Goal: Information Seeking & Learning: Get advice/opinions

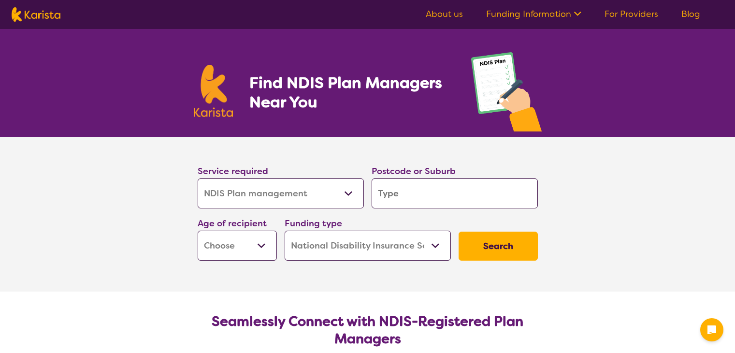
select select "NDIS Plan management"
select select "NDIS"
select select "NDIS Plan management"
select select "NDIS"
click at [333, 207] on select "Allied Health Assistant Assessment ([MEDICAL_DATA] or [MEDICAL_DATA]) Behaviour…" at bounding box center [281, 193] width 166 height 30
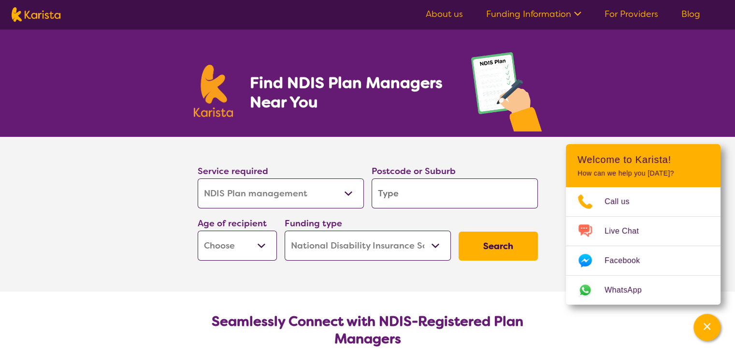
click at [333, 207] on select "Allied Health Assistant Assessment ([MEDICAL_DATA] or [MEDICAL_DATA]) Behaviour…" at bounding box center [281, 193] width 166 height 30
click at [425, 189] on input "search" at bounding box center [455, 193] width 166 height 30
type input "6"
type input "60"
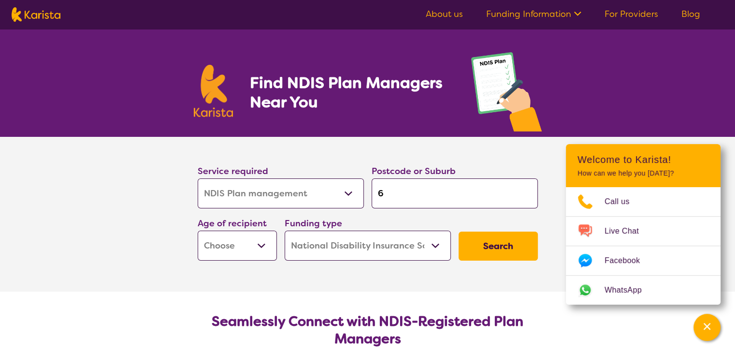
type input "60"
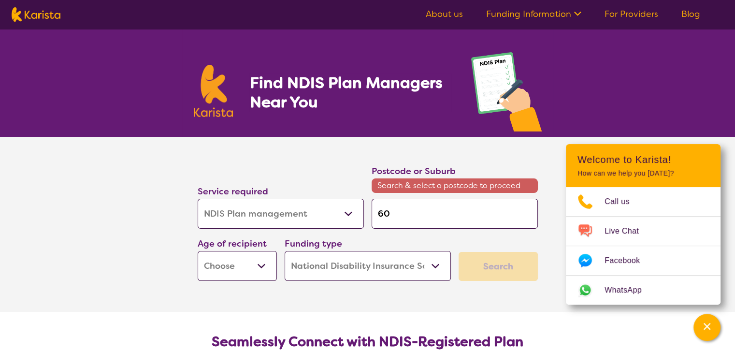
type input "601"
type input "6018"
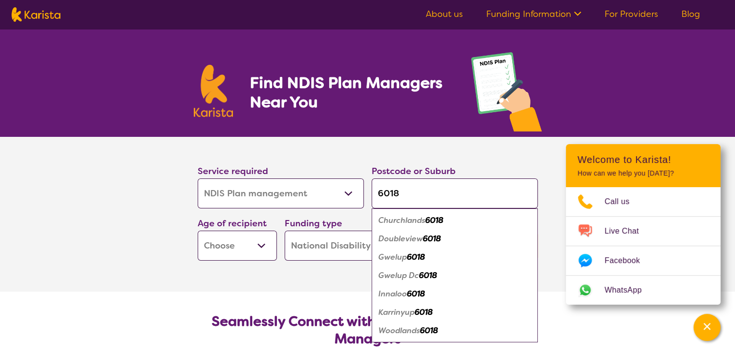
type input "6018"
click at [73, 229] on section "Service required Allied Health Assistant Assessment ([MEDICAL_DATA] or [MEDICAL…" at bounding box center [367, 214] width 735 height 155
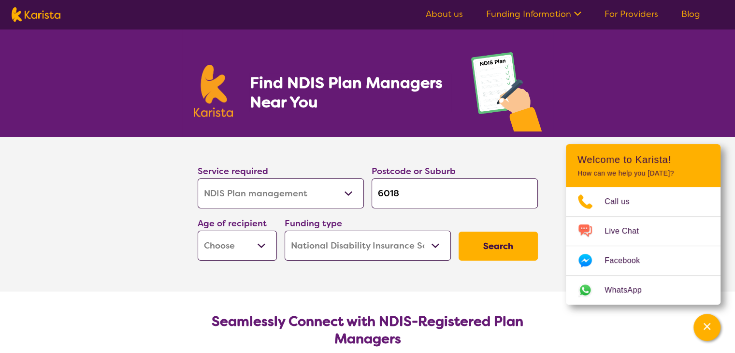
click at [515, 243] on button "Search" at bounding box center [498, 246] width 79 height 29
click at [216, 235] on select "Early Childhood - 0 to 9 Child - 10 to 11 Adolescent - 12 to 17 Adult - 18 to 6…" at bounding box center [237, 246] width 79 height 30
select select "AD"
click at [198, 231] on select "Early Childhood - 0 to 9 Child - 10 to 11 Adolescent - 12 to 17 Adult - 18 to 6…" at bounding box center [237, 246] width 79 height 30
select select "AD"
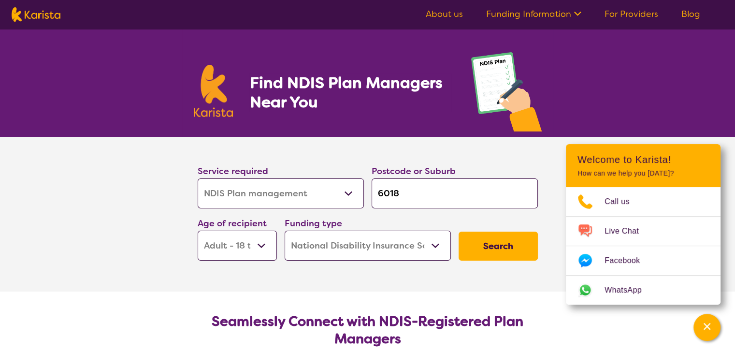
click at [523, 253] on button "Search" at bounding box center [498, 246] width 79 height 29
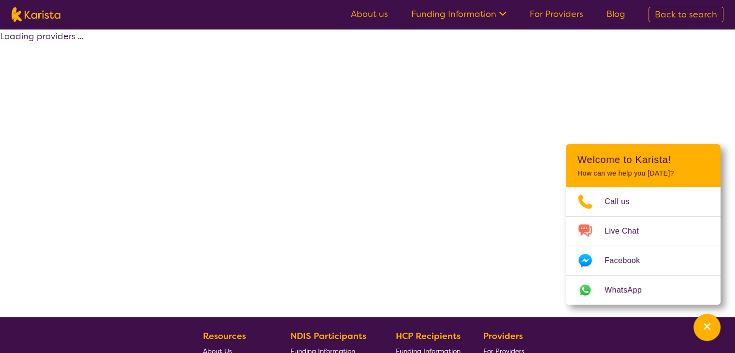
select select "by_score"
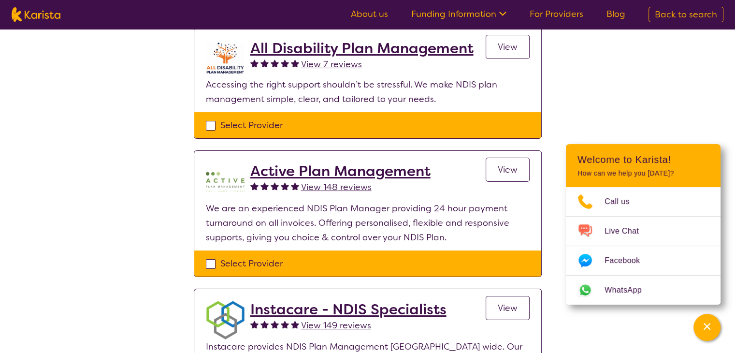
scroll to position [135, 0]
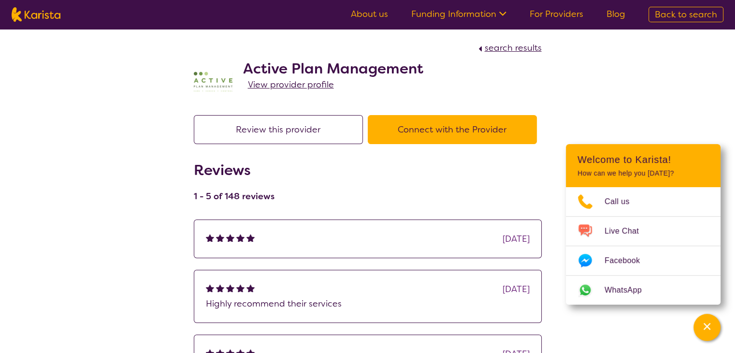
click at [596, 93] on div "search results Active Plan Management View provider profile Review this provide…" at bounding box center [367, 319] width 735 height 581
click at [97, 194] on div "search results Active Plan Management View provider profile Review this provide…" at bounding box center [367, 319] width 735 height 581
